Goal: Check status: Check status

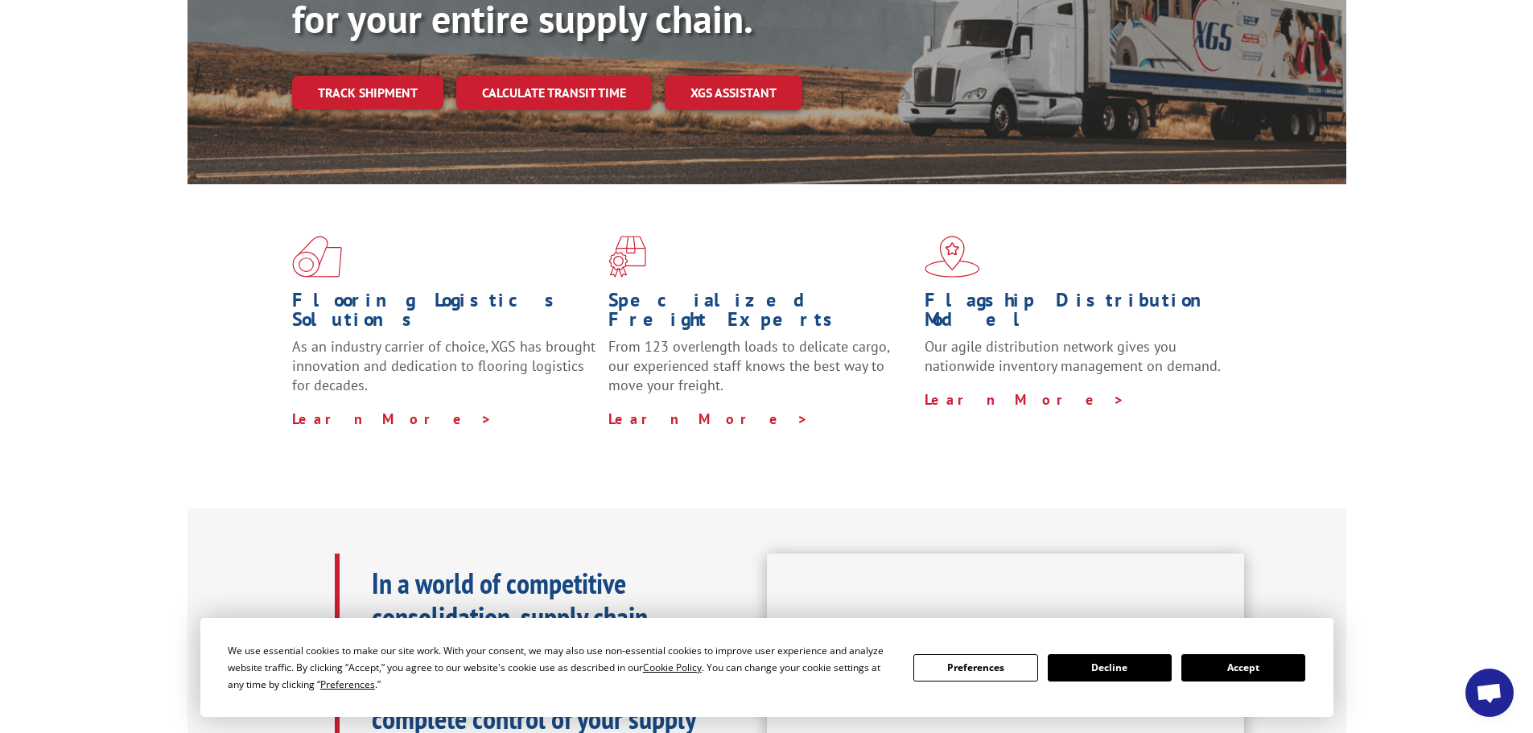
scroll to position [402, 0]
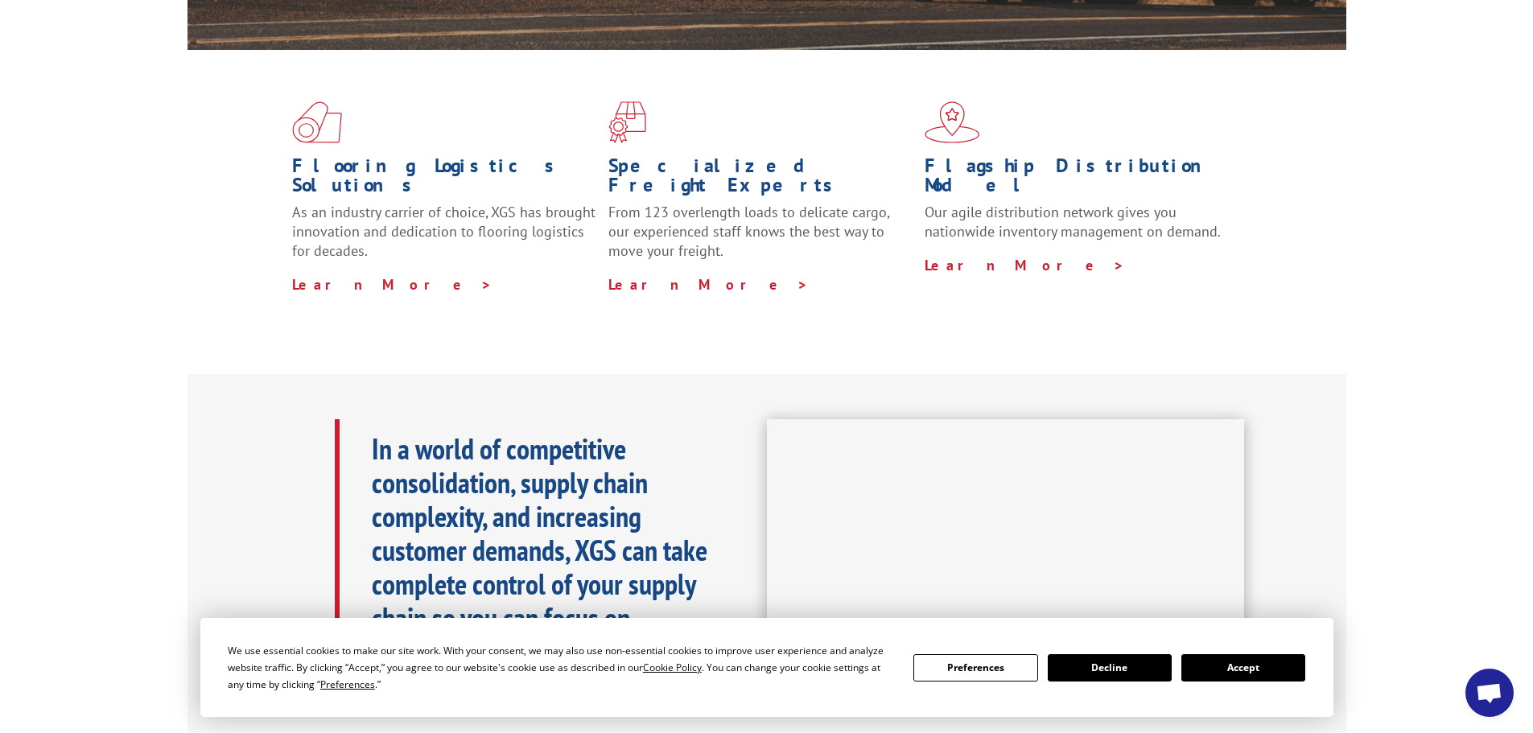
click at [1247, 661] on button "Accept" at bounding box center [1244, 667] width 124 height 27
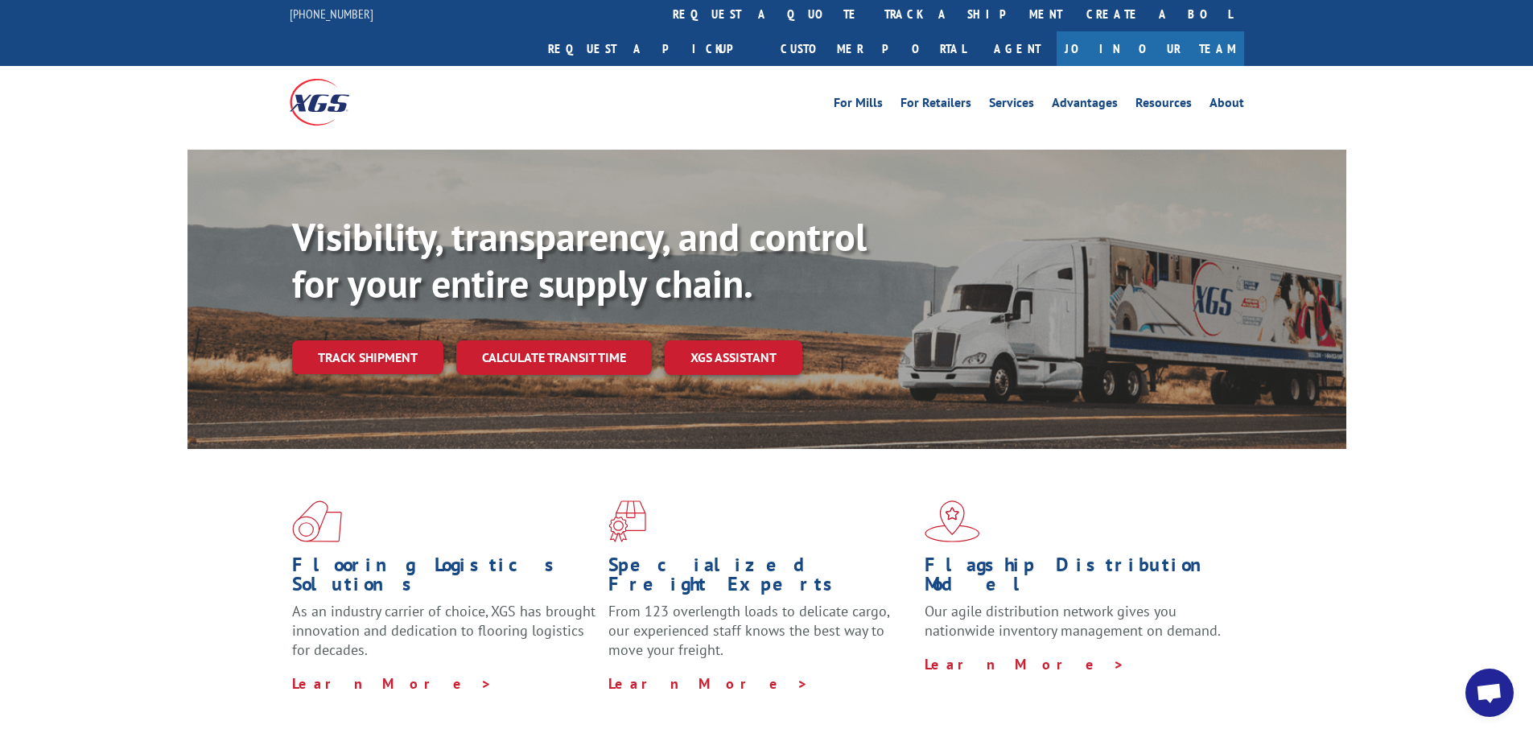
scroll to position [0, 0]
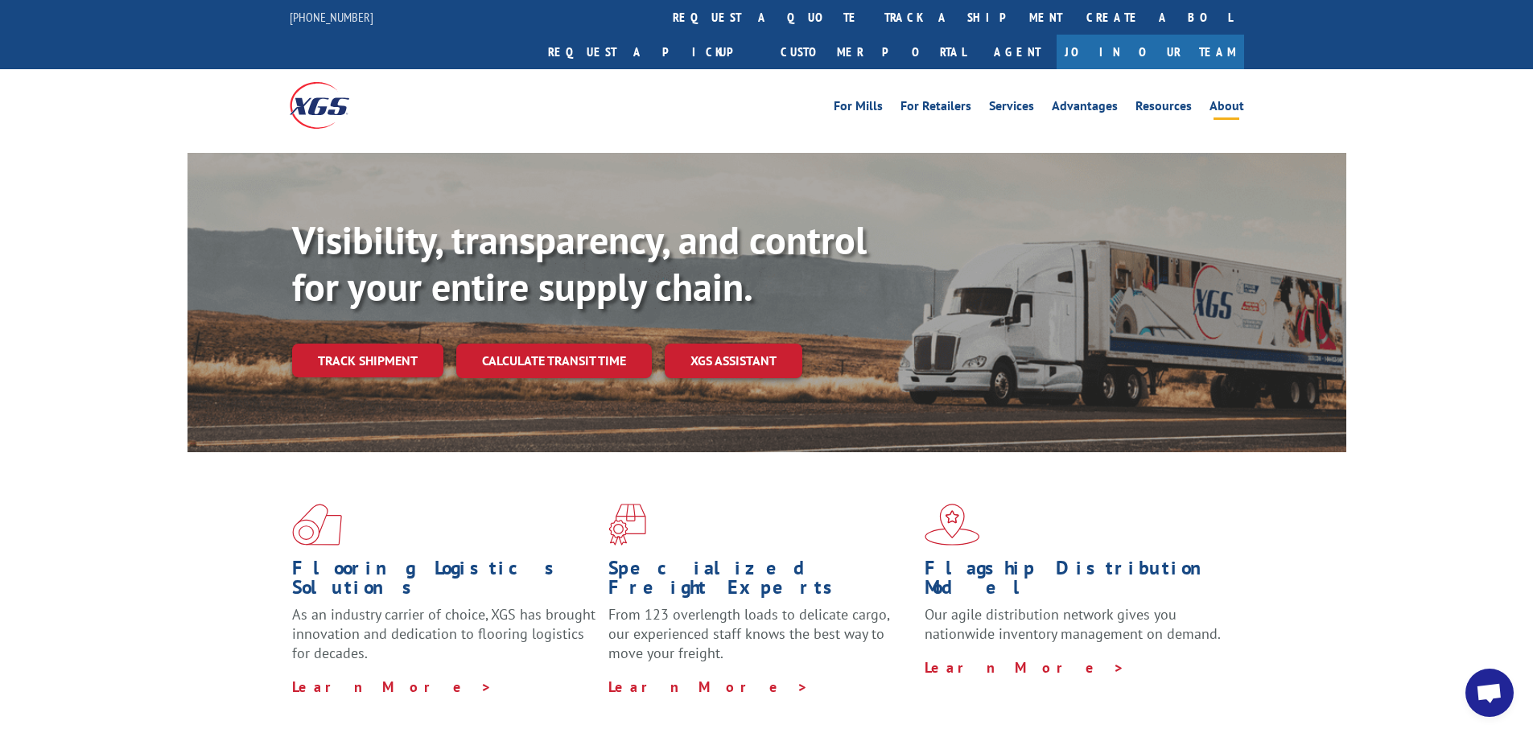
click at [1219, 100] on link "About" at bounding box center [1227, 109] width 35 height 18
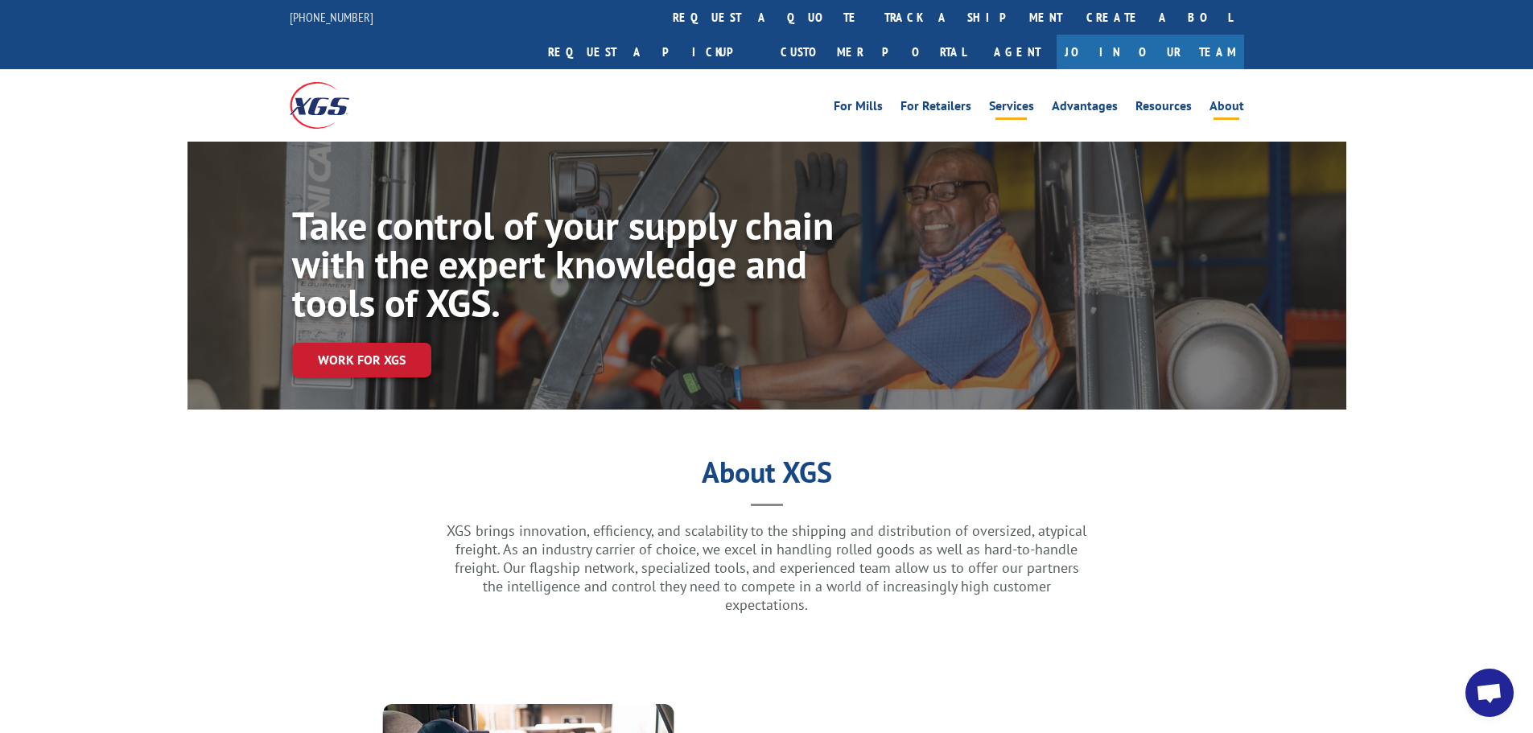
click at [1025, 100] on link "Services" at bounding box center [1011, 109] width 45 height 18
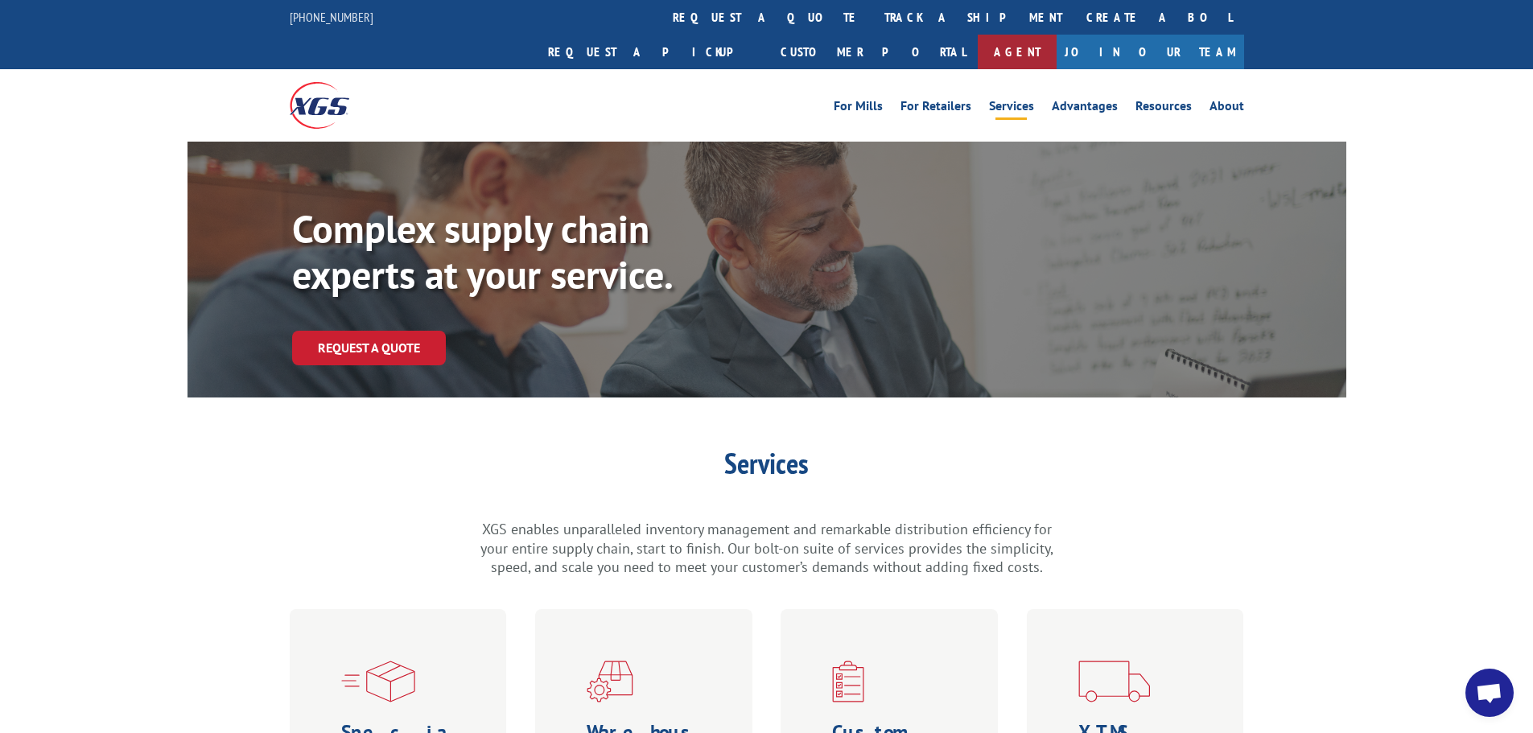
click at [1057, 35] on link "Agent" at bounding box center [1017, 52] width 79 height 35
drag, startPoint x: 714, startPoint y: 18, endPoint x: 707, endPoint y: 22, distance: 8.3
click at [873, 18] on link "track a shipment" at bounding box center [974, 17] width 202 height 35
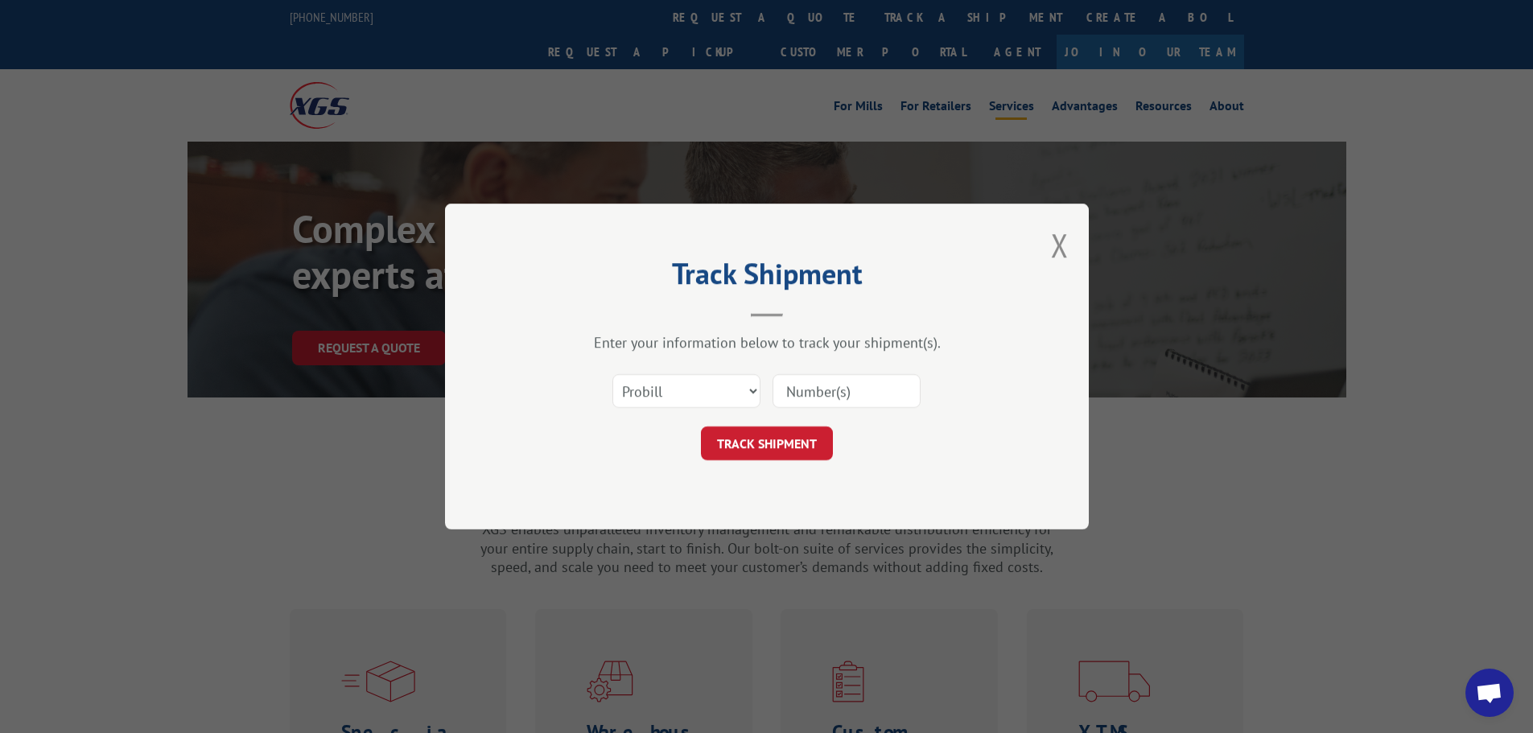
paste input "Xpress Global Systems"
type input "Xpress Global Systems"
click at [714, 394] on select "Select category... Probill BOL PO" at bounding box center [687, 391] width 148 height 34
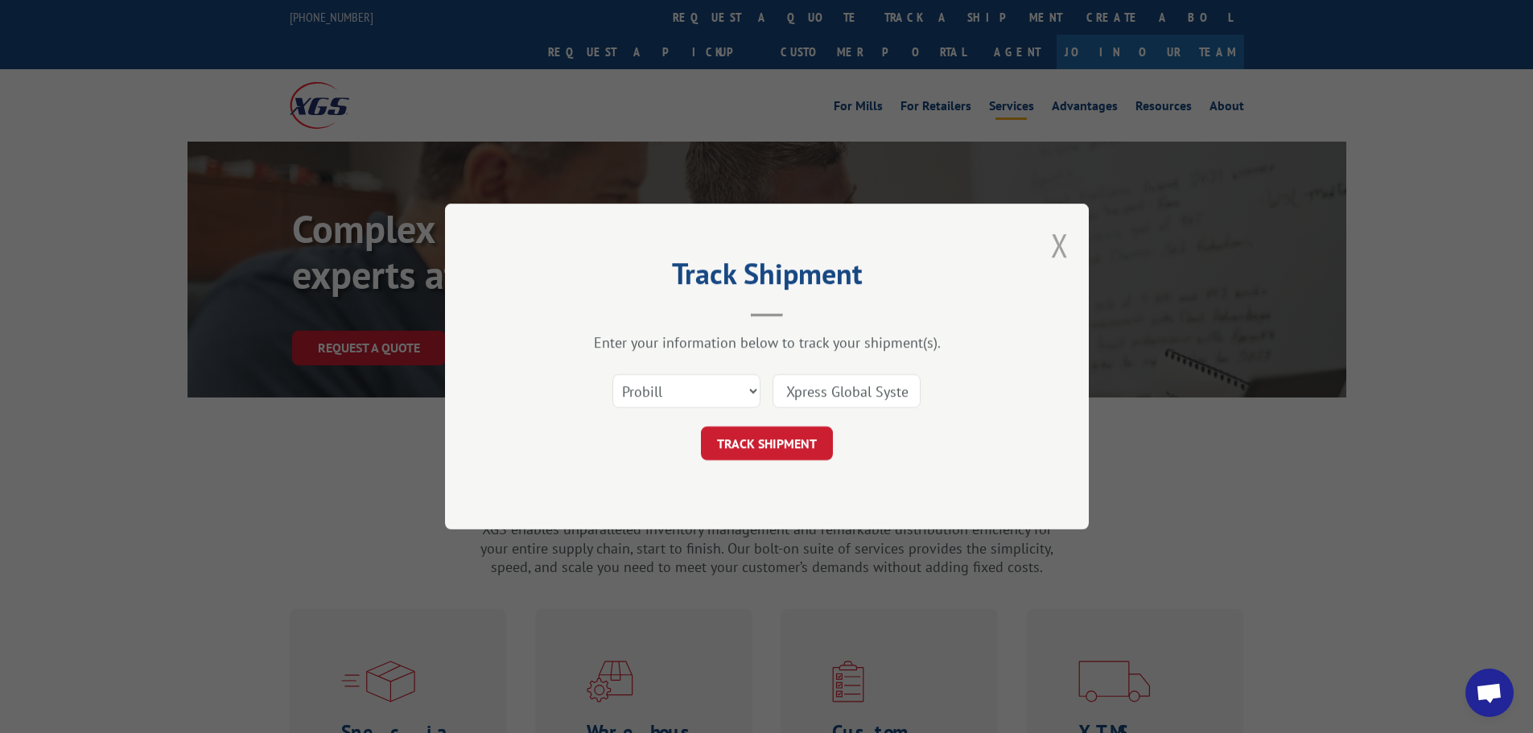
click at [1067, 241] on button "Close modal" at bounding box center [1060, 245] width 18 height 43
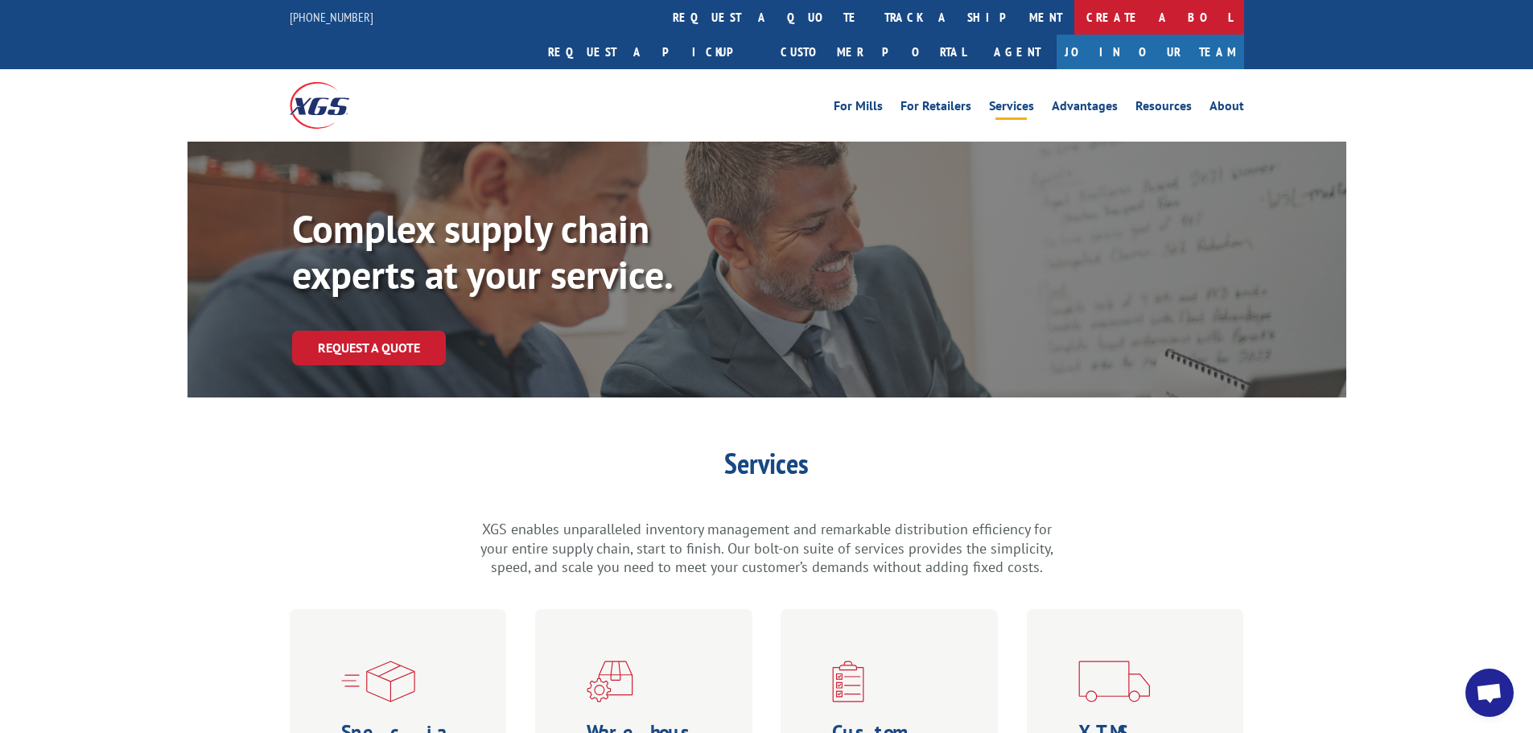
click at [1075, 20] on link "Create a BOL" at bounding box center [1160, 17] width 170 height 35
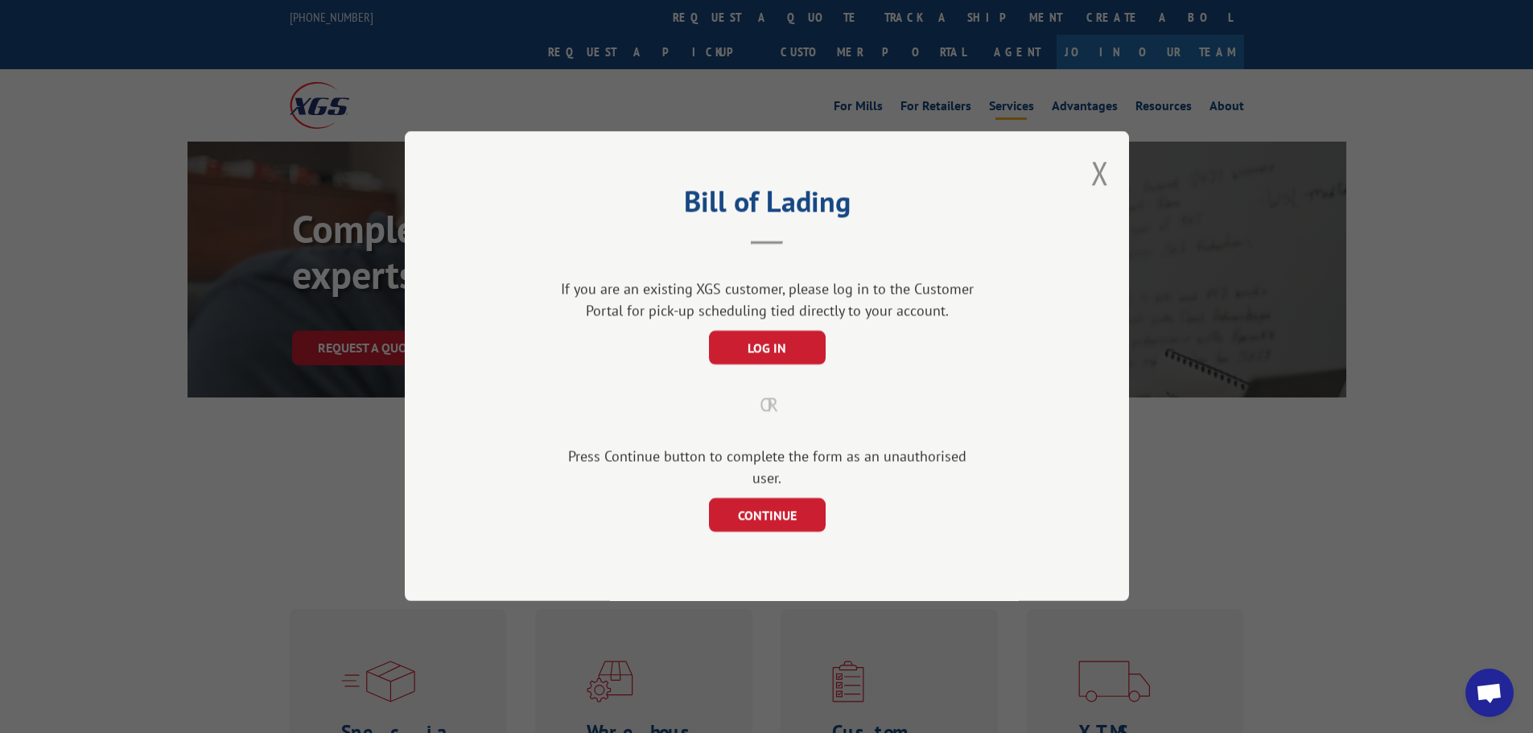
click at [1116, 185] on div "Bill of Lading If you are an existing XGS customer, please log in to the Custom…" at bounding box center [767, 366] width 724 height 470
click at [1099, 183] on button "Close modal" at bounding box center [1100, 172] width 18 height 43
